Goal: Information Seeking & Learning: Check status

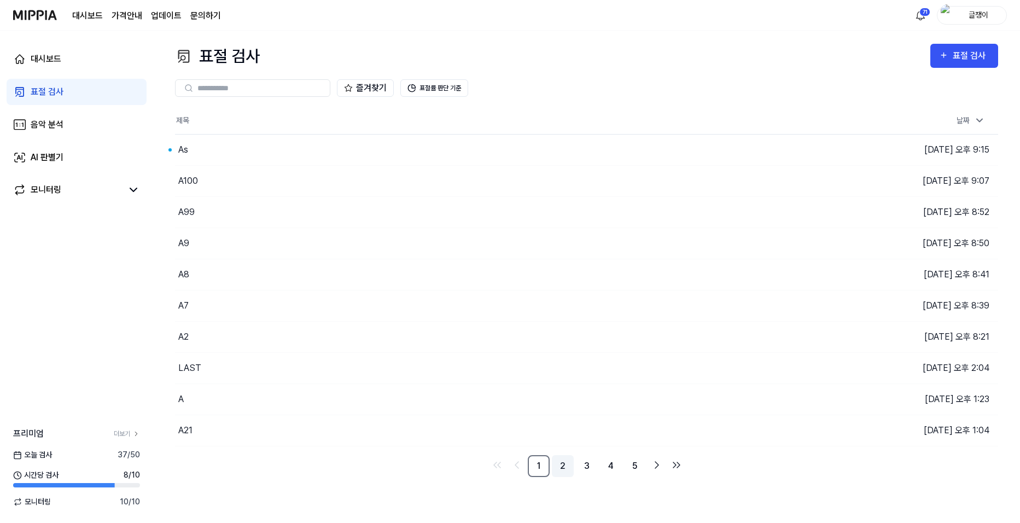
click at [562, 467] on link "2" at bounding box center [563, 466] width 22 height 22
click at [721, 246] on button "이동하기" at bounding box center [724, 244] width 39 height 18
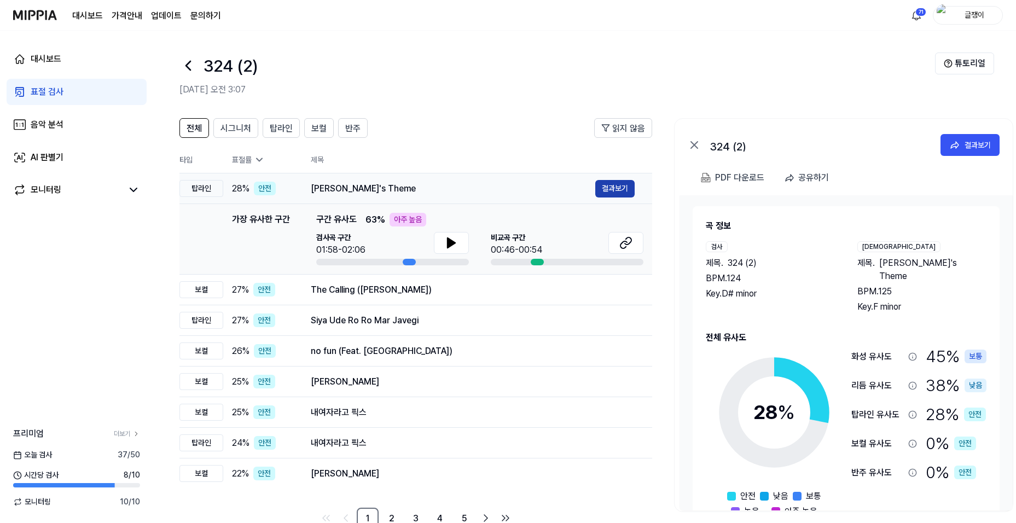
click at [611, 189] on button "결과보기" at bounding box center [614, 189] width 39 height 18
drag, startPoint x: 229, startPoint y: 126, endPoint x: 247, endPoint y: 129, distance: 18.3
click at [230, 126] on span "시그니처" at bounding box center [235, 128] width 31 height 13
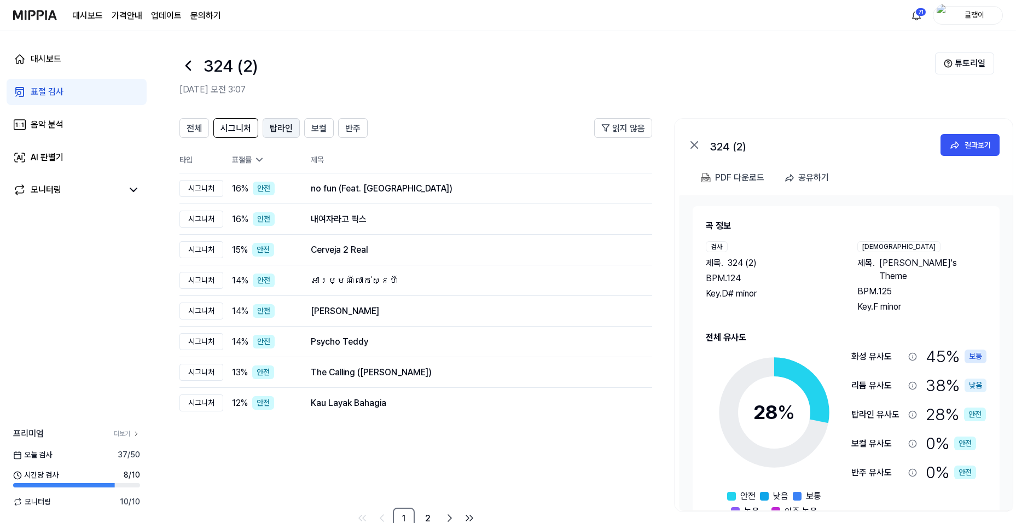
drag, startPoint x: 270, startPoint y: 129, endPoint x: 279, endPoint y: 130, distance: 9.9
click at [270, 129] on span "탑라인" at bounding box center [281, 128] width 23 height 13
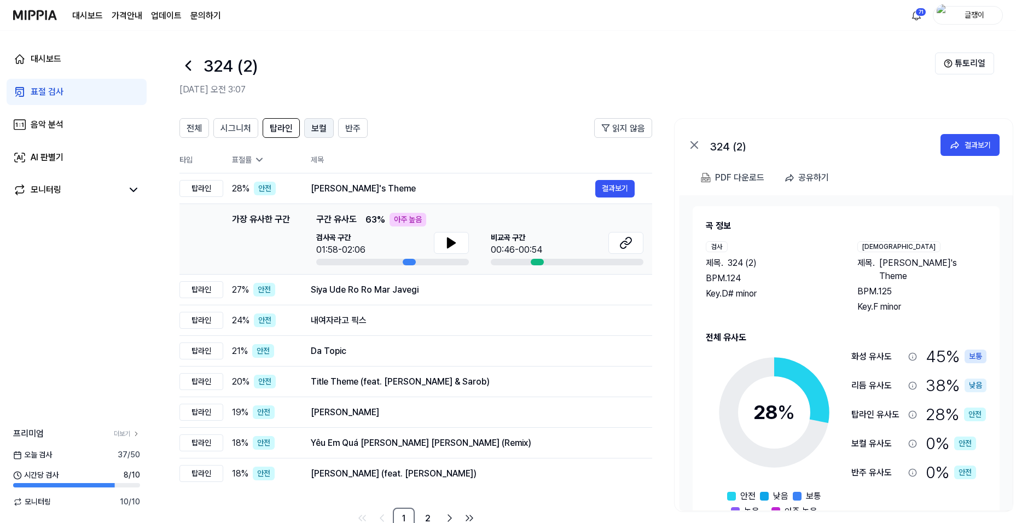
click at [308, 132] on button "보컬" at bounding box center [319, 128] width 30 height 20
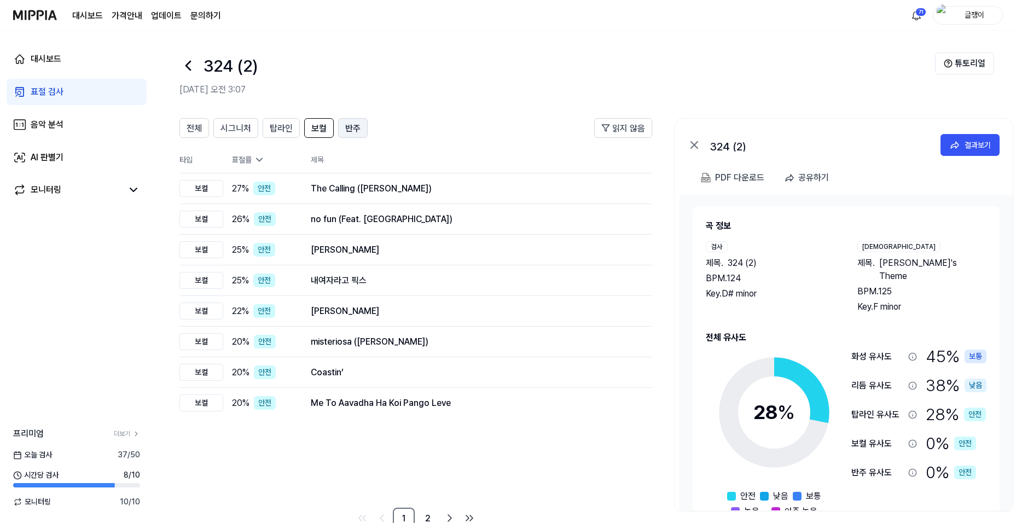
click at [359, 127] on button "반주" at bounding box center [353, 128] width 30 height 20
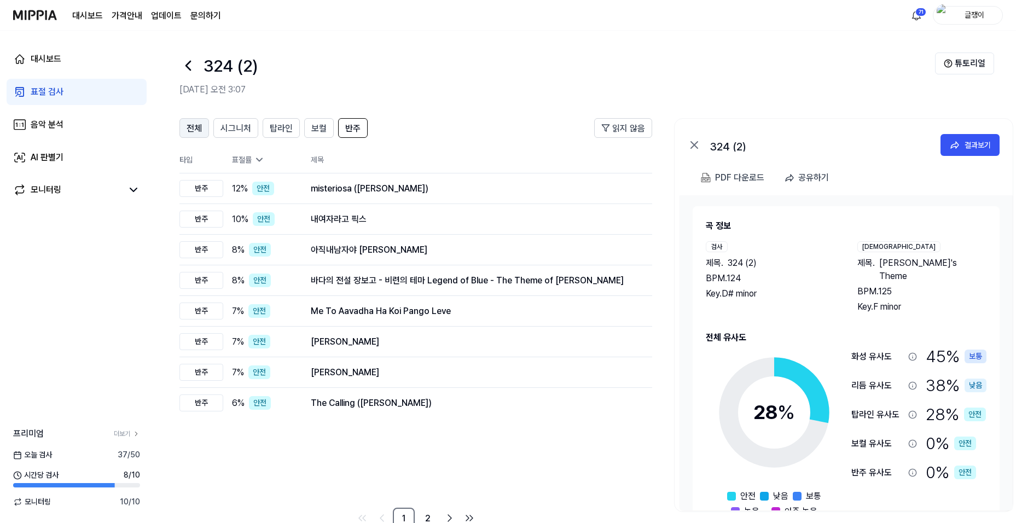
click at [191, 132] on span "전체" at bounding box center [194, 128] width 15 height 13
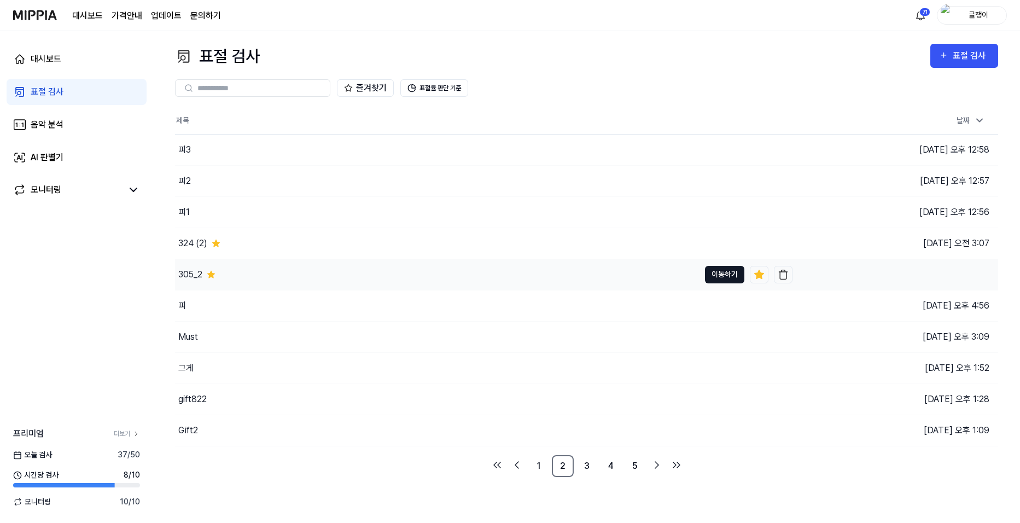
click at [714, 271] on button "이동하기" at bounding box center [724, 275] width 39 height 18
click at [714, 306] on button "이동하기" at bounding box center [724, 306] width 39 height 18
click at [712, 237] on button "이동하기" at bounding box center [724, 244] width 39 height 18
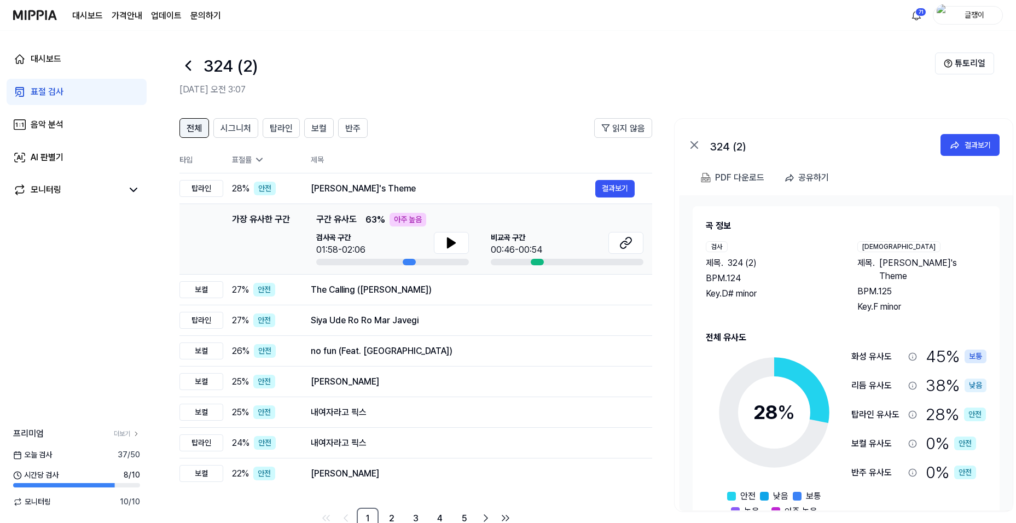
click at [199, 122] on span "전체" at bounding box center [194, 128] width 15 height 13
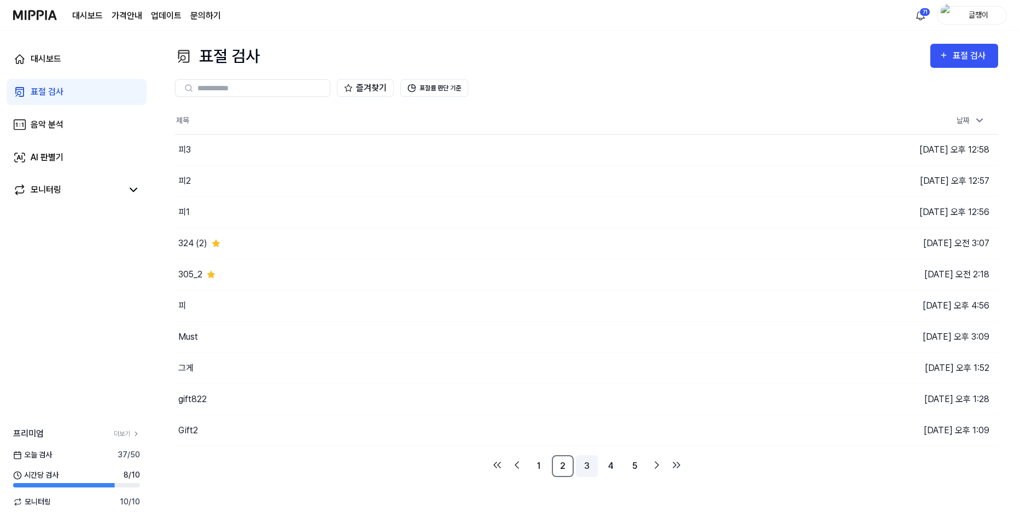
click at [585, 465] on link "3" at bounding box center [587, 466] width 22 height 22
click at [607, 467] on link "4" at bounding box center [611, 466] width 22 height 22
click at [635, 466] on link "6" at bounding box center [635, 466] width 22 height 22
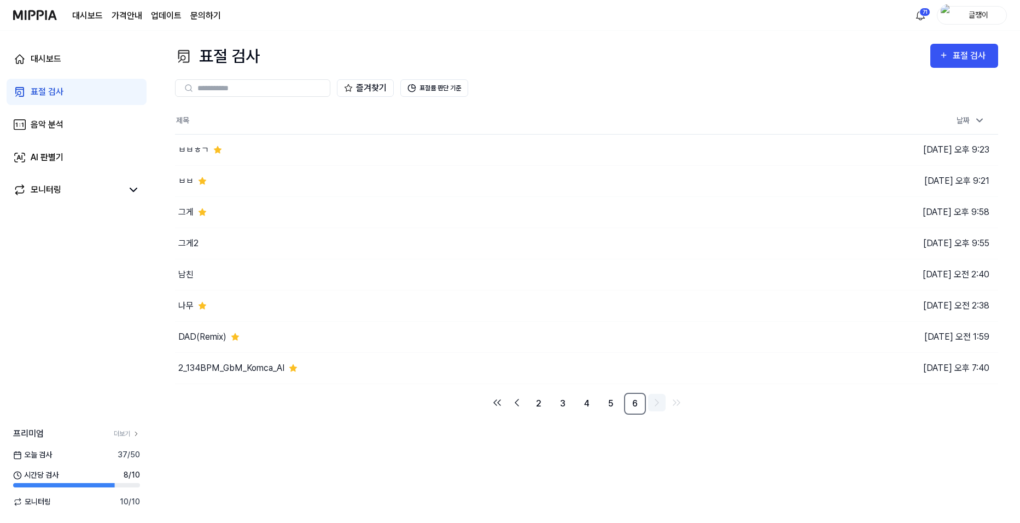
click at [652, 403] on icon "Go to next page" at bounding box center [656, 402] width 13 height 13
click at [616, 405] on link "5" at bounding box center [611, 404] width 22 height 22
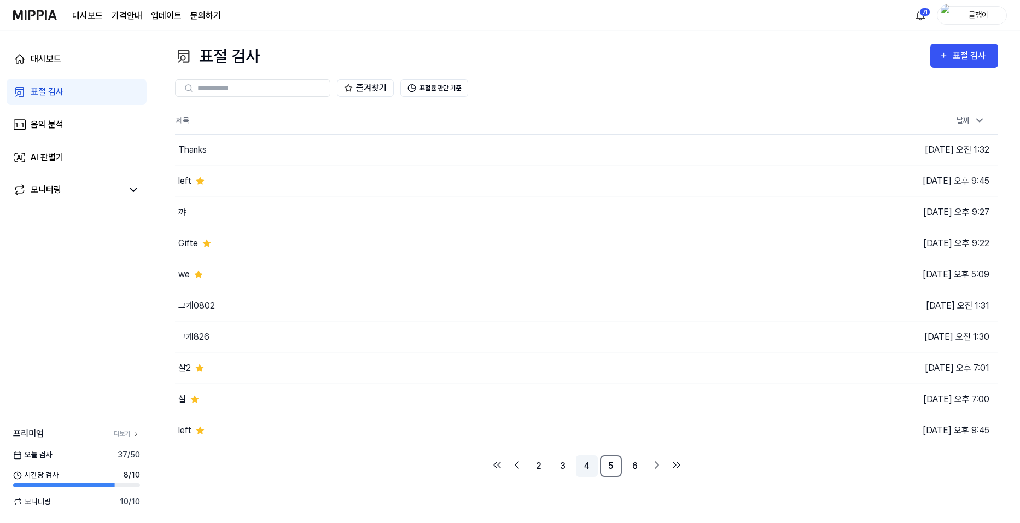
click at [587, 470] on link "4" at bounding box center [587, 466] width 22 height 22
click at [566, 467] on link "3" at bounding box center [563, 466] width 22 height 22
click at [543, 463] on link "1" at bounding box center [539, 466] width 22 height 22
click at [564, 468] on link "2" at bounding box center [563, 466] width 22 height 22
click at [589, 468] on link "3" at bounding box center [587, 466] width 22 height 22
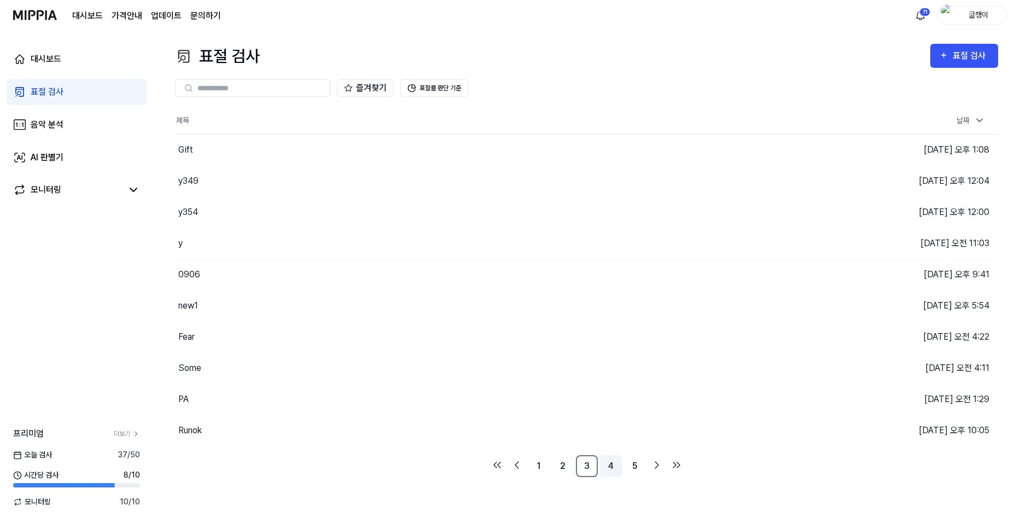
click at [614, 469] on link "4" at bounding box center [611, 466] width 22 height 22
click at [612, 465] on link "5" at bounding box center [611, 466] width 22 height 22
click at [637, 463] on link "6" at bounding box center [635, 466] width 22 height 22
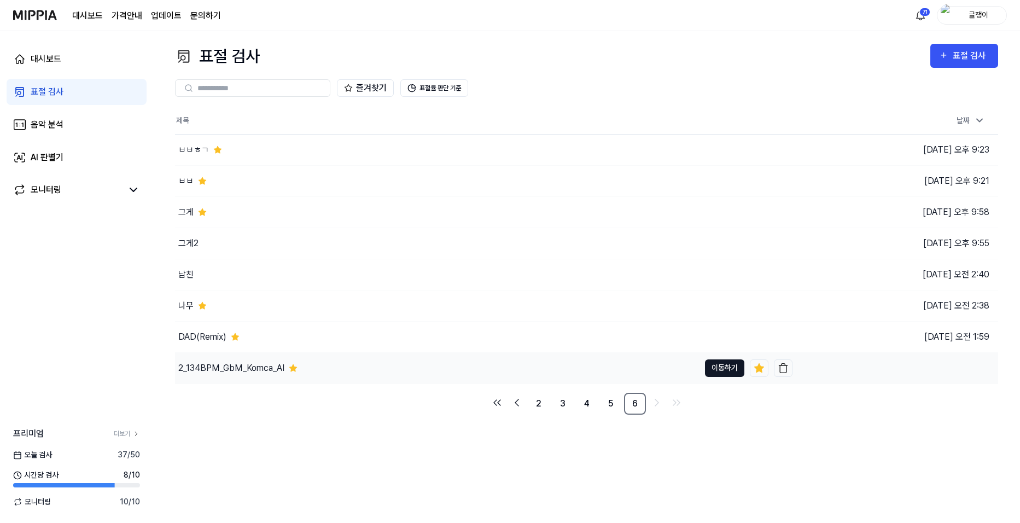
click at [713, 367] on button "이동하기" at bounding box center [724, 368] width 39 height 18
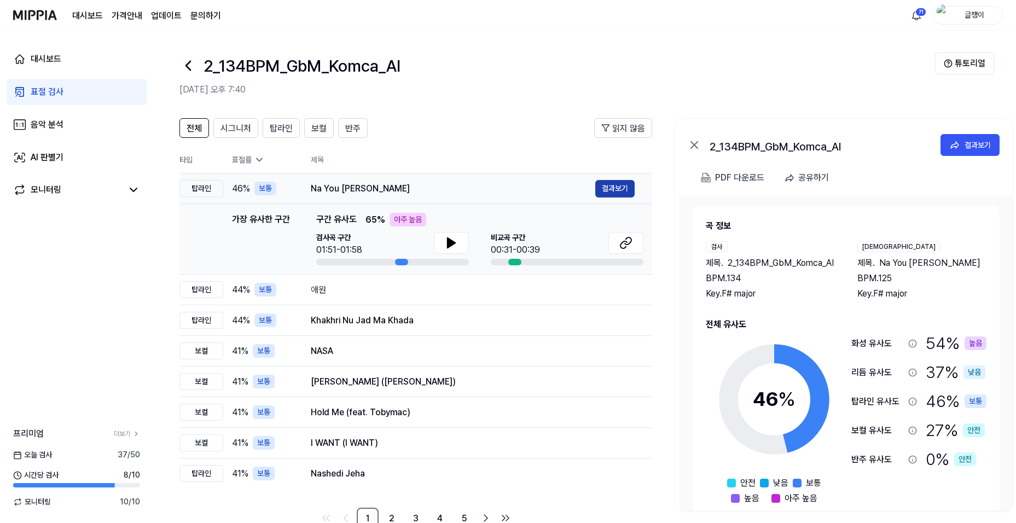
click at [620, 184] on button "결과보기" at bounding box center [614, 189] width 39 height 18
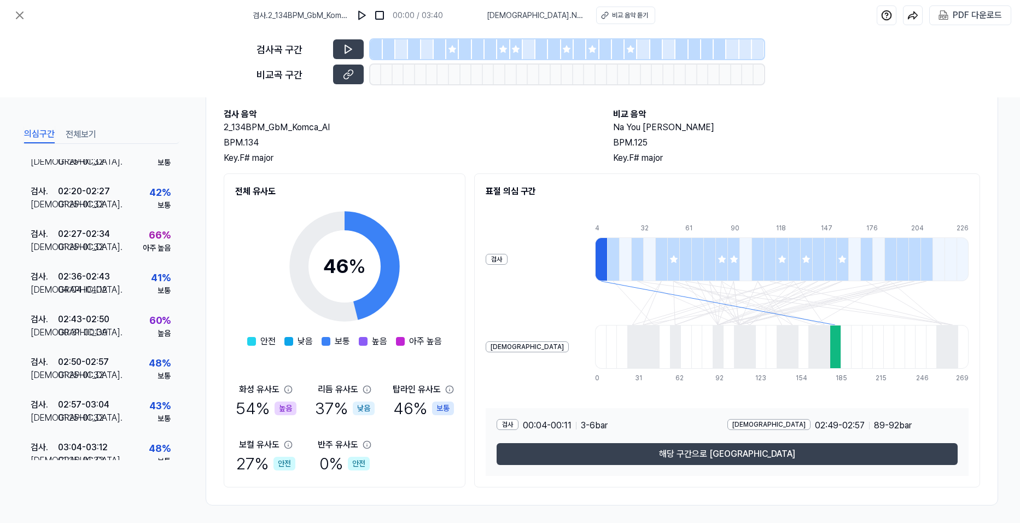
scroll to position [711, 0]
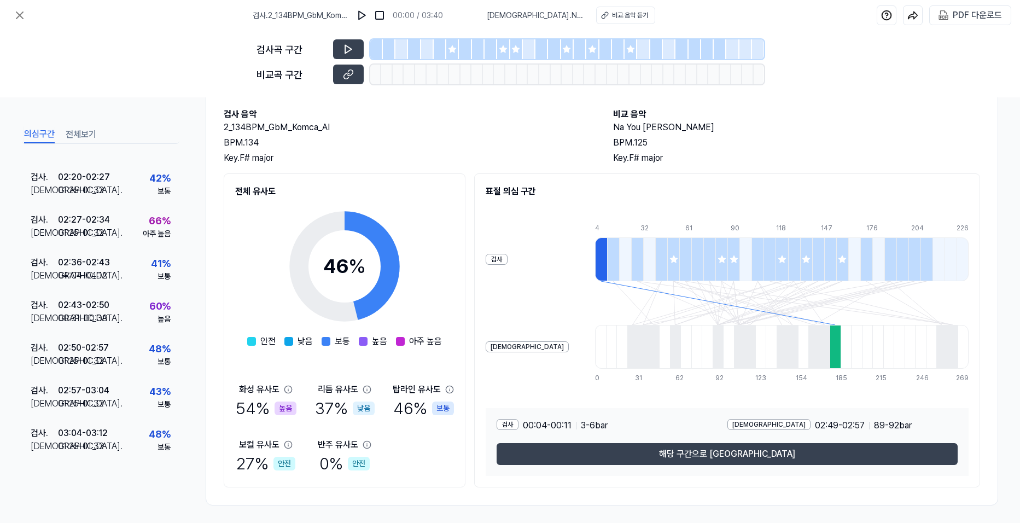
click at [198, 229] on div "의심구간 전체보기 요약 검사 . 00:04 - 00:11 비교 . 02:49 - 02:57 49 % 보통 검사 . 00:11 - 00:18 비…" at bounding box center [510, 310] width 1020 height 426
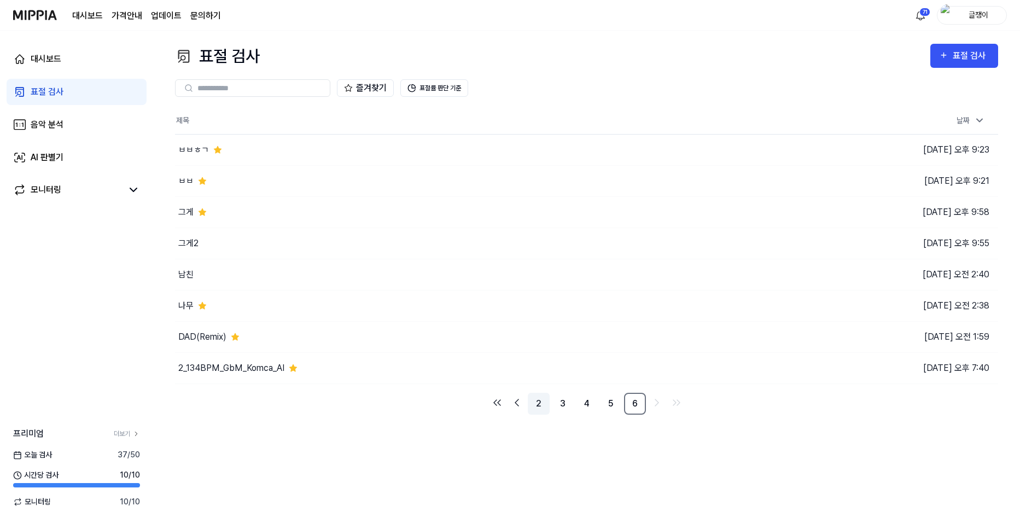
click at [537, 405] on link "2" at bounding box center [539, 404] width 22 height 22
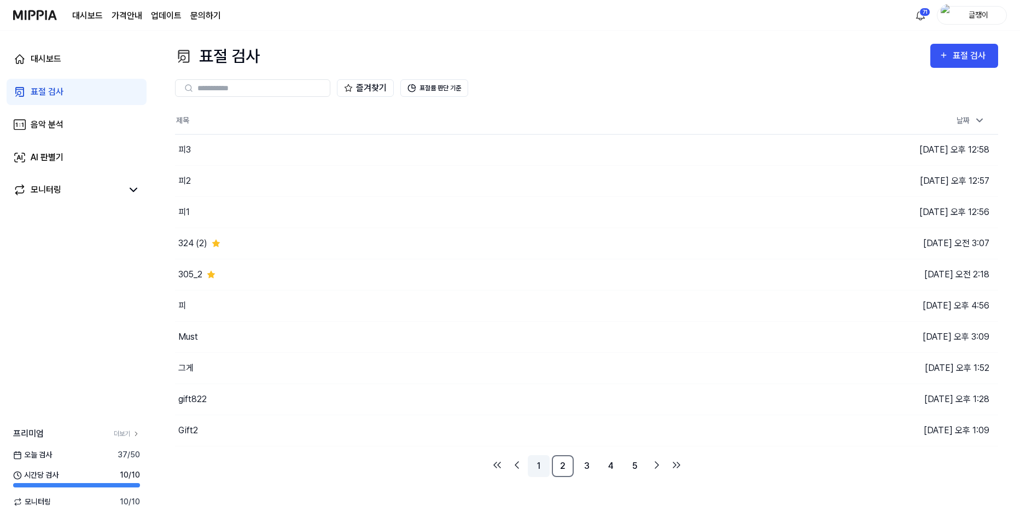
click at [539, 464] on link "1" at bounding box center [539, 466] width 22 height 22
click at [712, 369] on button "이동하기" at bounding box center [724, 368] width 39 height 18
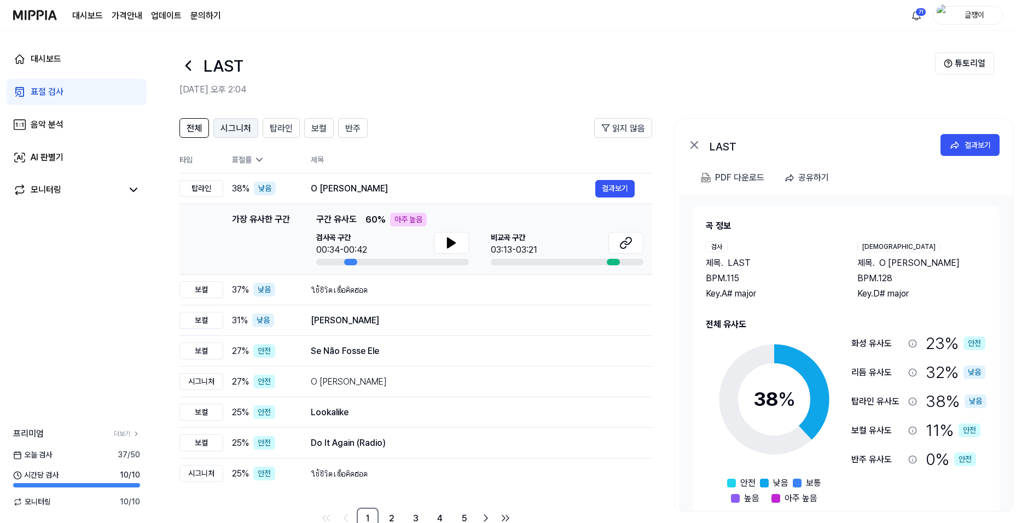
drag, startPoint x: 230, startPoint y: 129, endPoint x: 254, endPoint y: 127, distance: 24.2
click at [231, 129] on span "시그니처" at bounding box center [235, 128] width 31 height 13
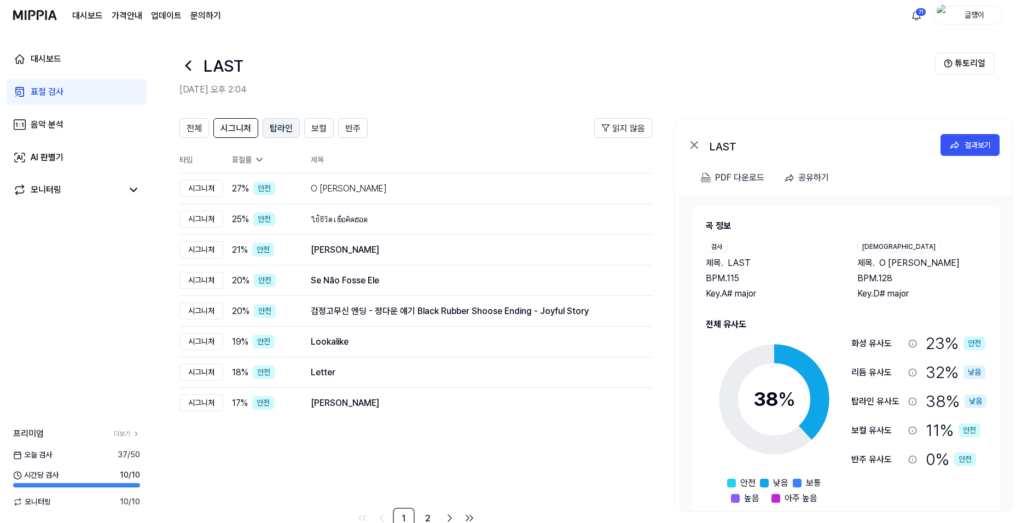
click at [277, 131] on span "탑라인" at bounding box center [281, 128] width 23 height 13
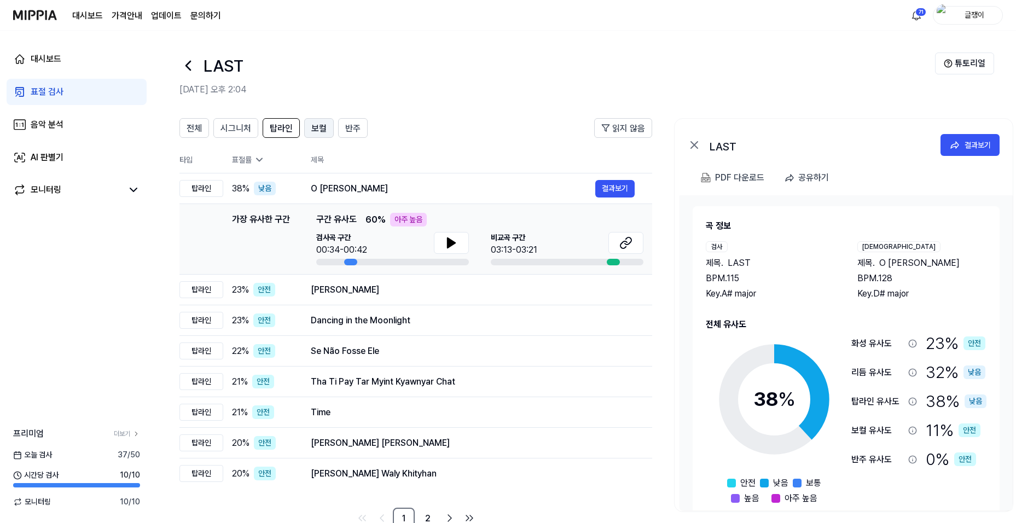
click at [314, 127] on span "보컬" at bounding box center [318, 128] width 15 height 13
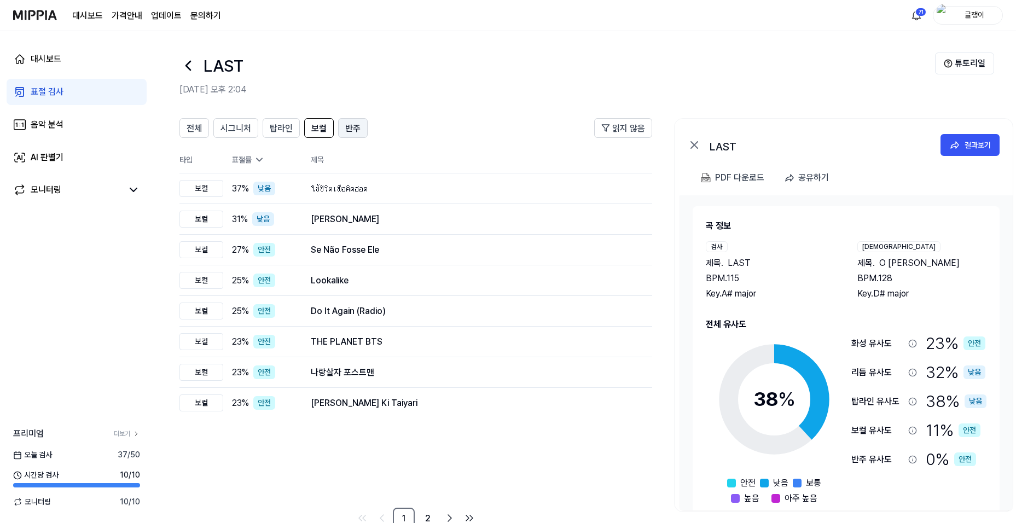
click at [349, 127] on span "반주" at bounding box center [352, 128] width 15 height 13
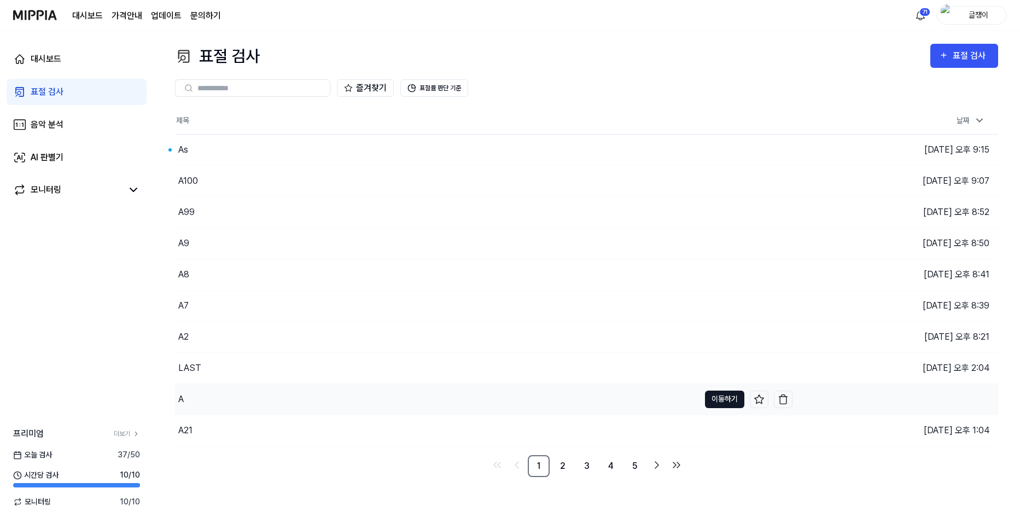
click at [715, 400] on button "이동하기" at bounding box center [724, 400] width 39 height 18
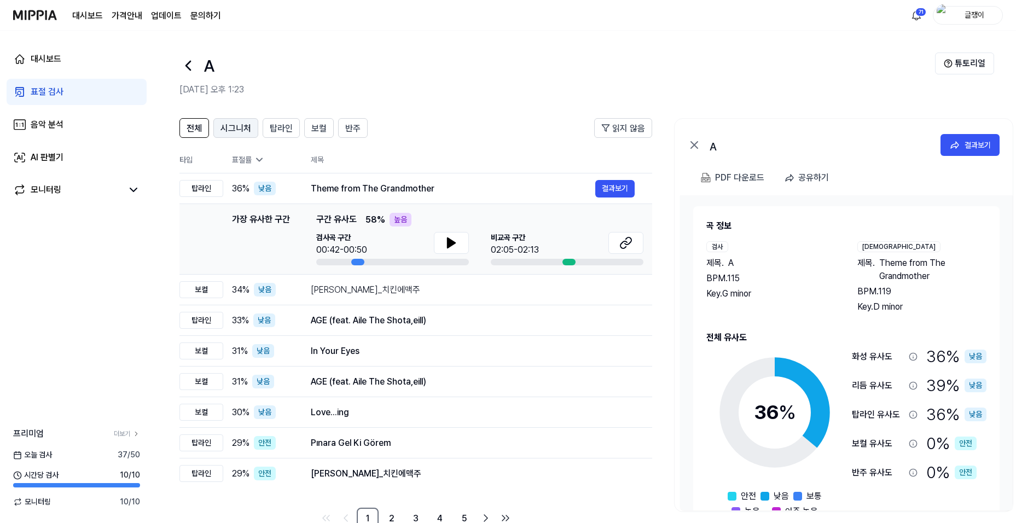
click at [231, 126] on span "시그니처" at bounding box center [235, 128] width 31 height 13
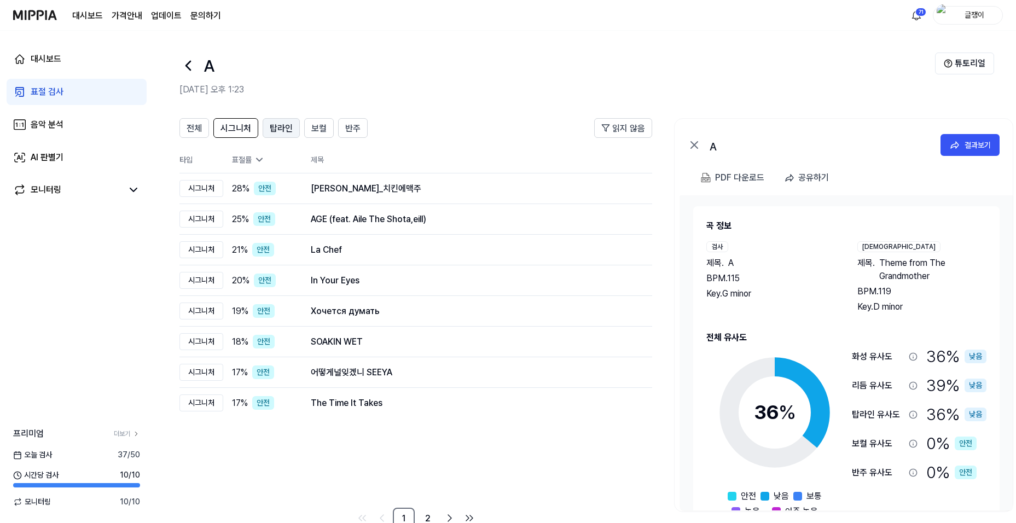
click at [281, 129] on span "탑라인" at bounding box center [281, 128] width 23 height 13
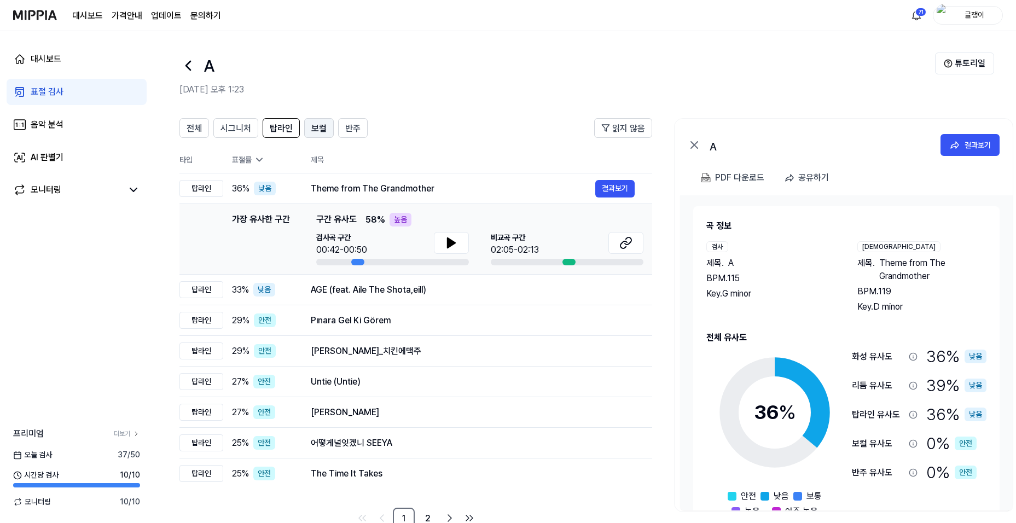
click at [316, 129] on span "보컬" at bounding box center [318, 128] width 15 height 13
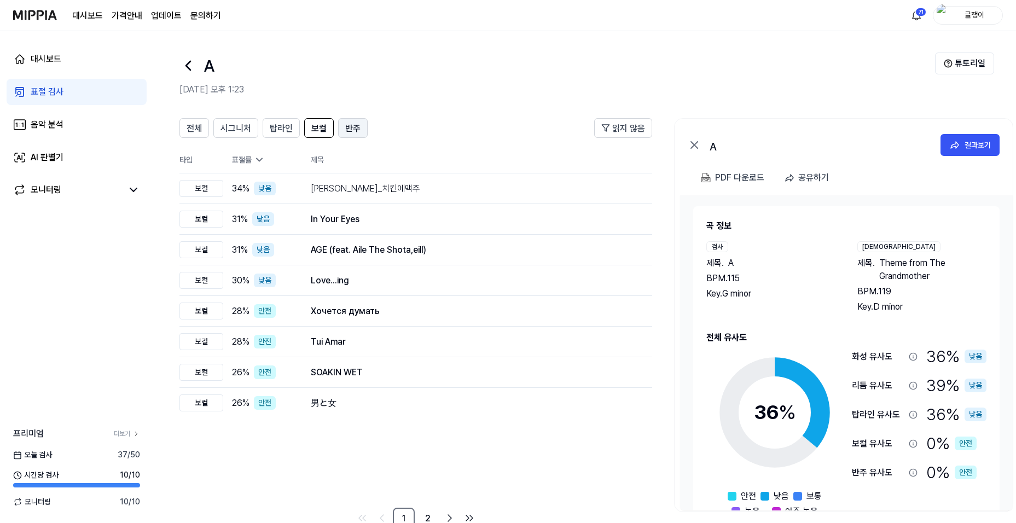
click at [350, 127] on span "반주" at bounding box center [352, 128] width 15 height 13
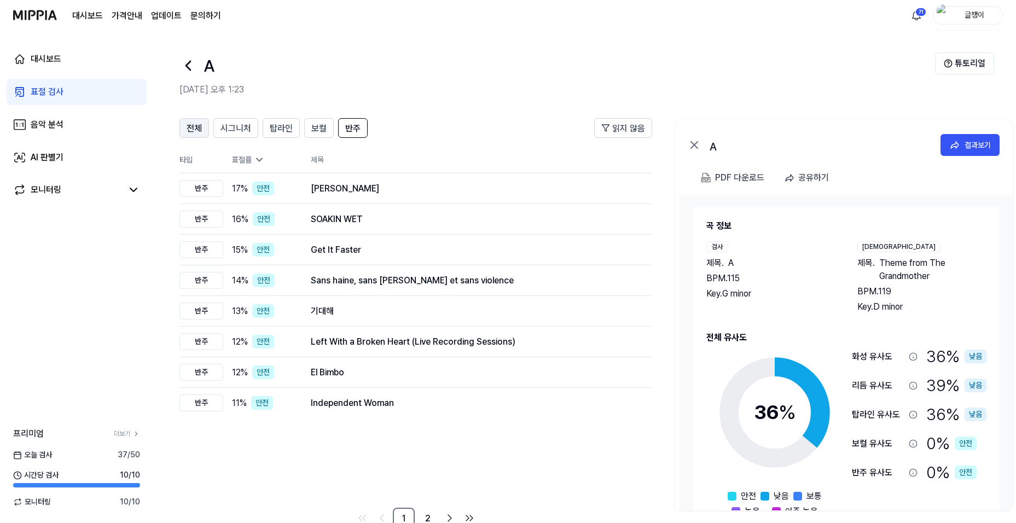
click at [199, 124] on span "전체" at bounding box center [194, 128] width 15 height 13
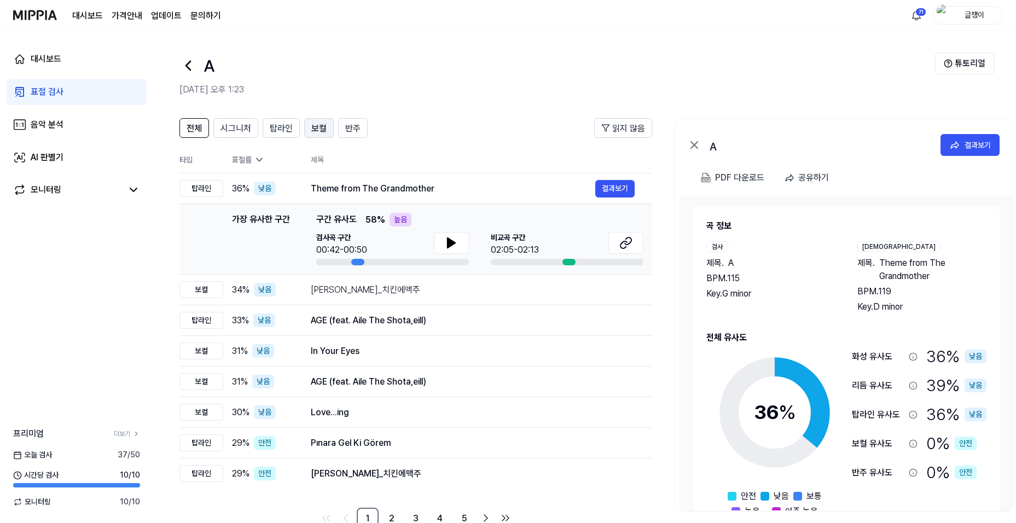
click at [318, 127] on span "보컬" at bounding box center [318, 128] width 15 height 13
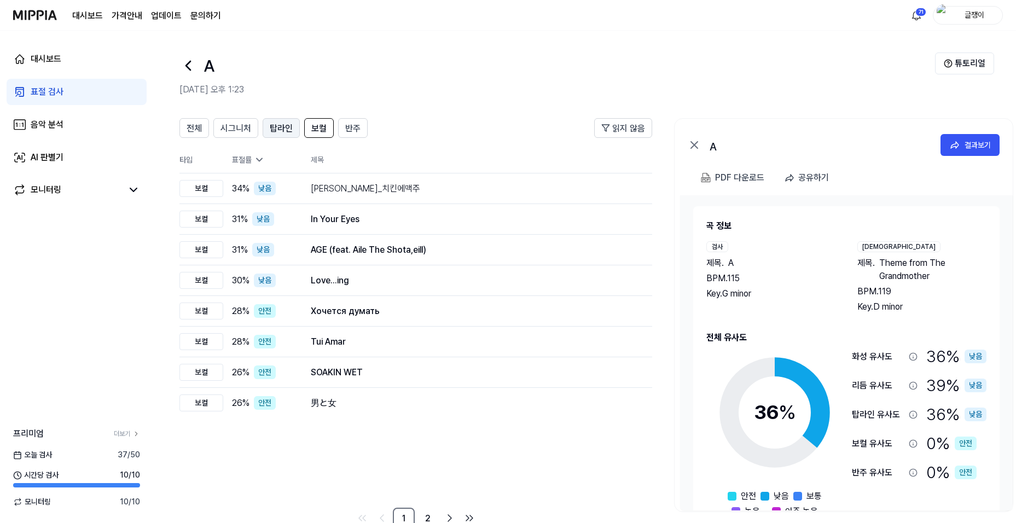
click at [280, 127] on span "탑라인" at bounding box center [281, 128] width 23 height 13
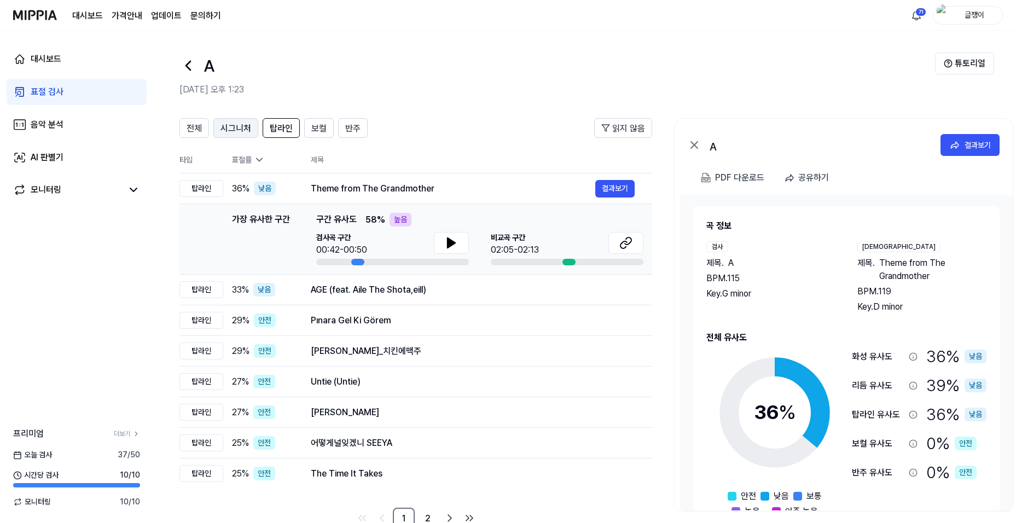
click at [243, 128] on span "시그니처" at bounding box center [235, 128] width 31 height 13
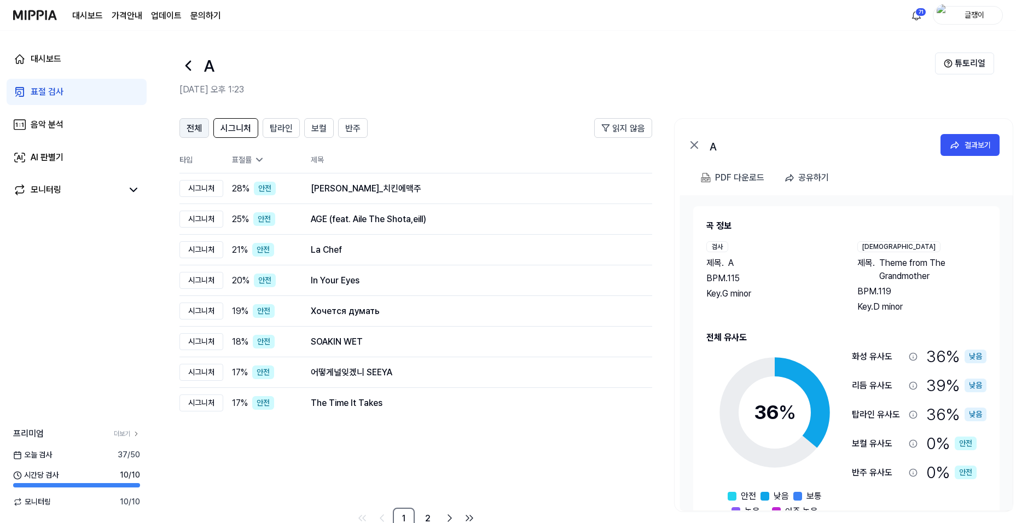
click at [195, 125] on span "전체" at bounding box center [194, 128] width 15 height 13
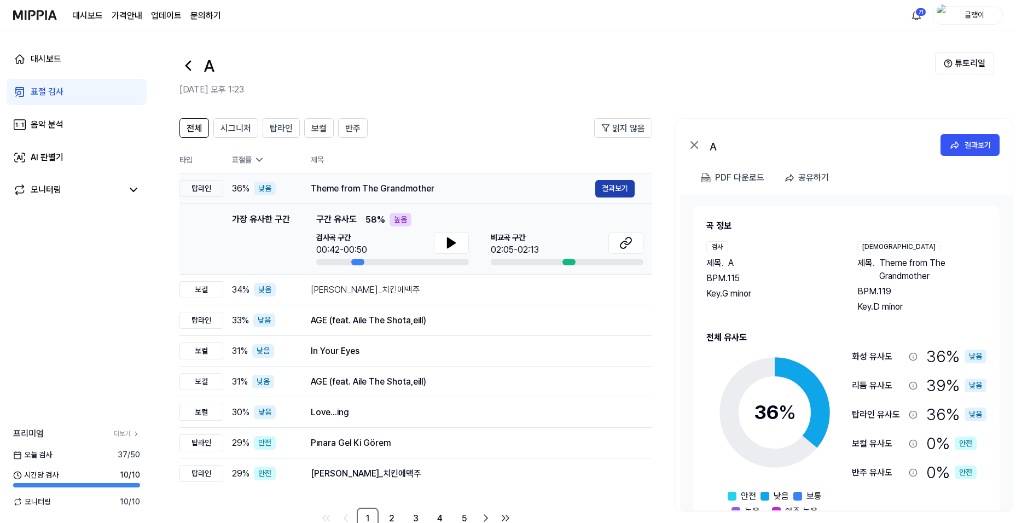
click at [609, 184] on button "결과보기" at bounding box center [614, 189] width 39 height 18
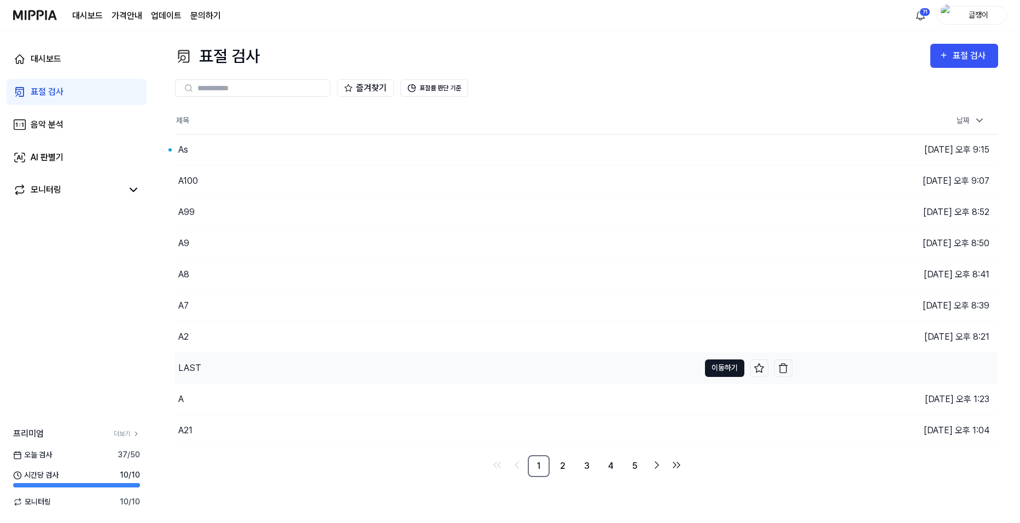
click at [717, 367] on button "이동하기" at bounding box center [724, 368] width 39 height 18
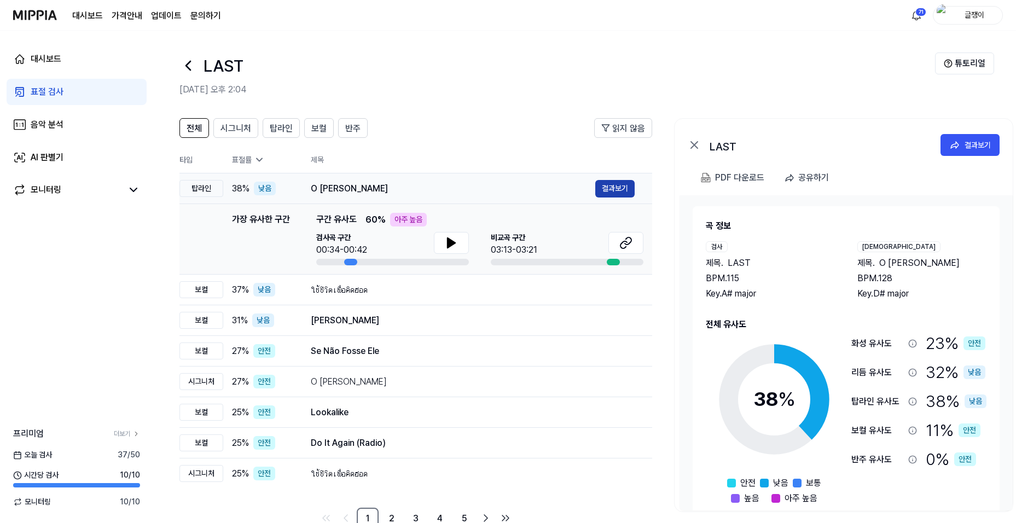
click at [611, 189] on button "결과보기" at bounding box center [614, 189] width 39 height 18
